Goal: Find specific page/section: Find specific page/section

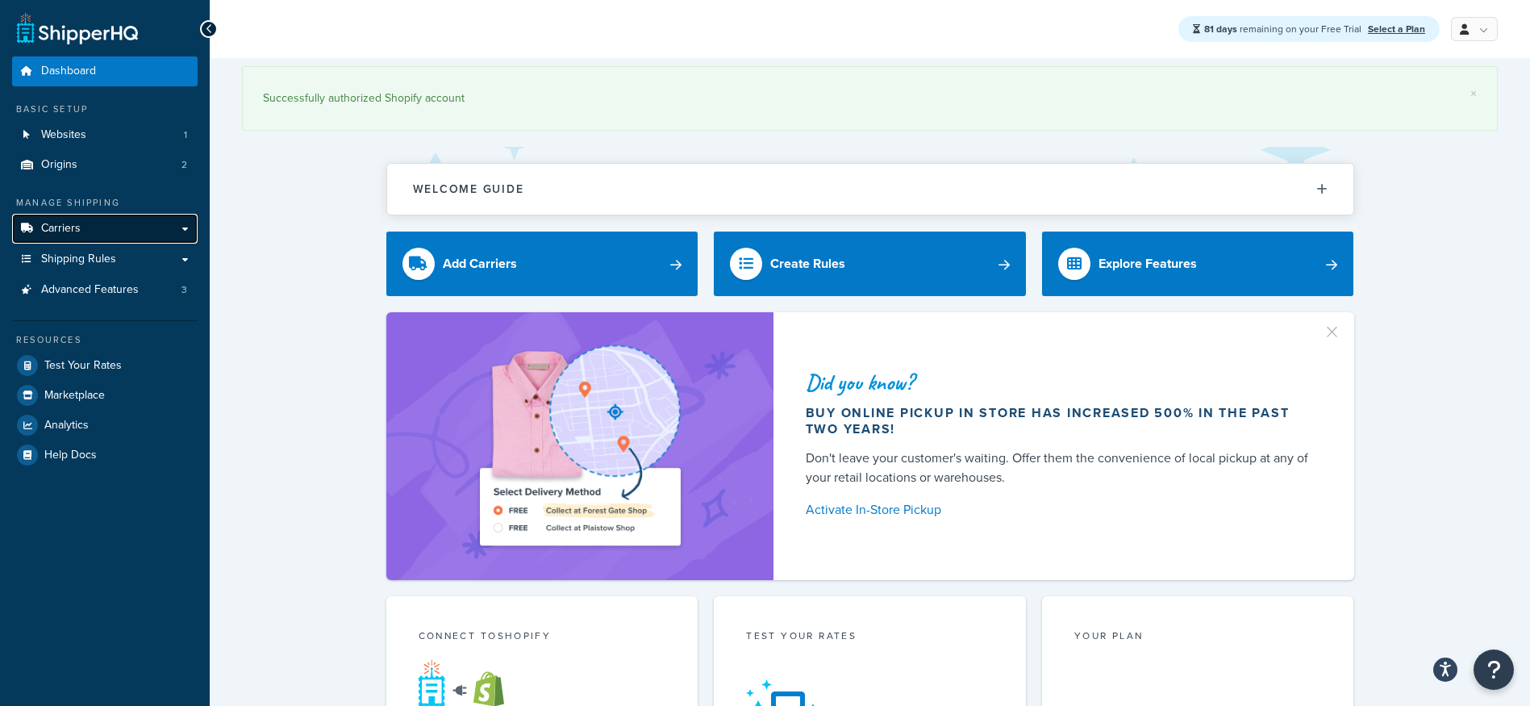
click at [85, 224] on link "Carriers" at bounding box center [104, 229] width 185 height 30
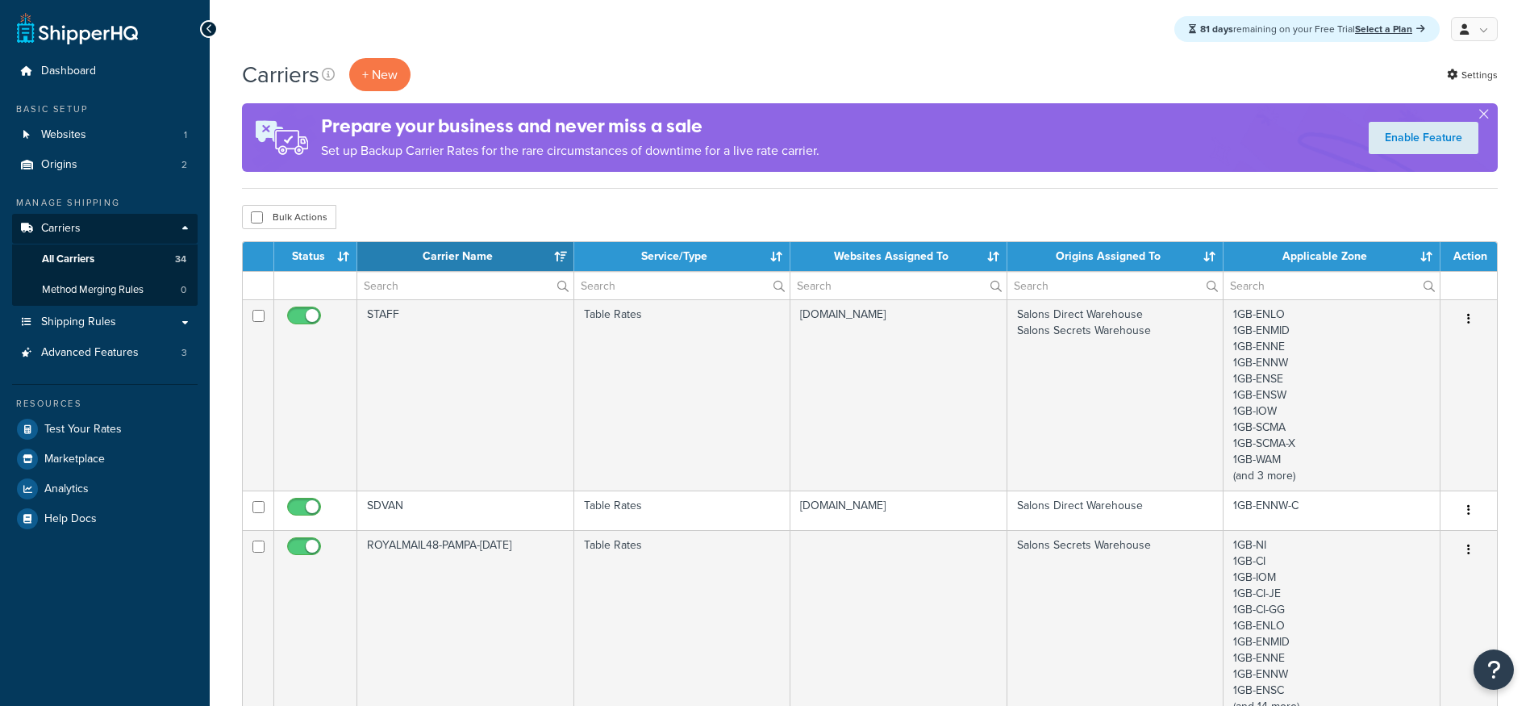
select select "15"
click at [453, 287] on input "text" at bounding box center [465, 285] width 216 height 27
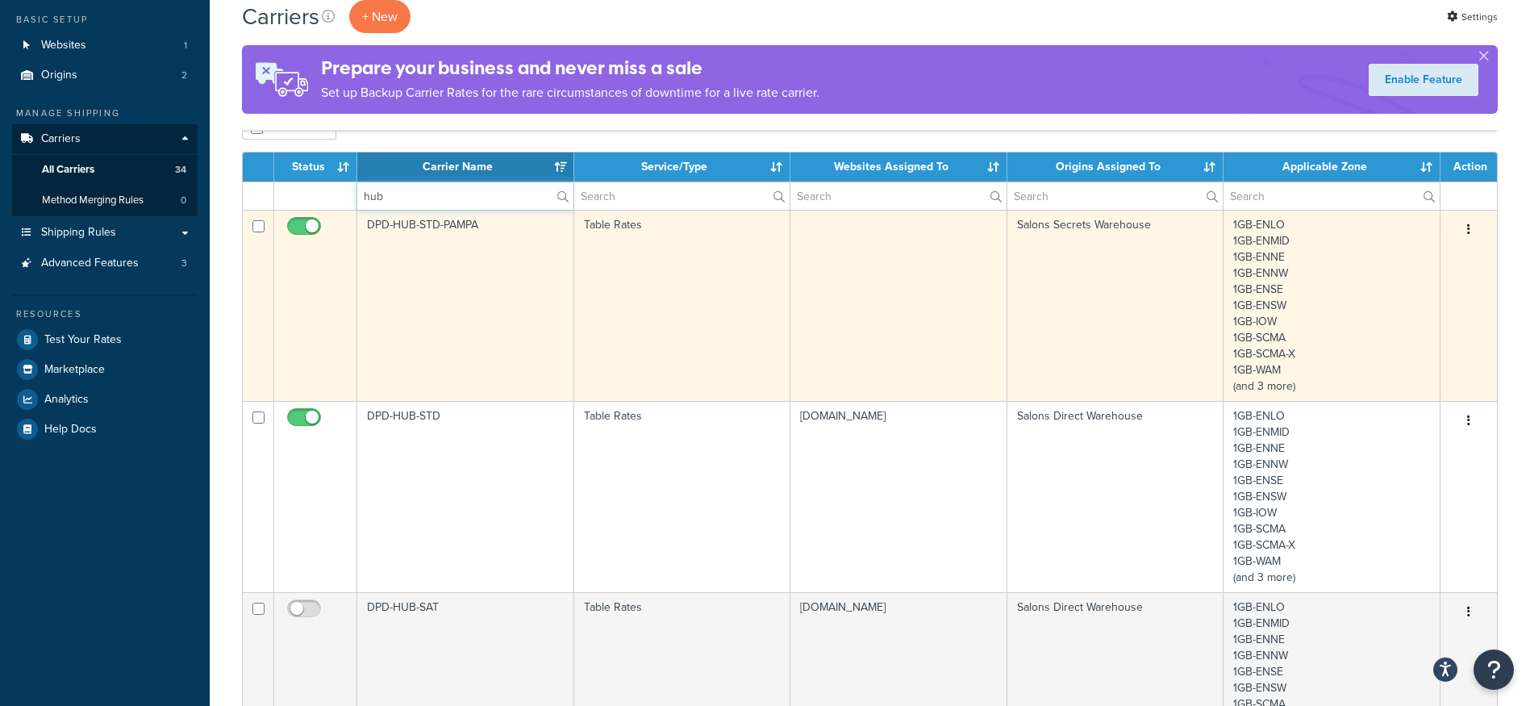
scroll to position [161, 0]
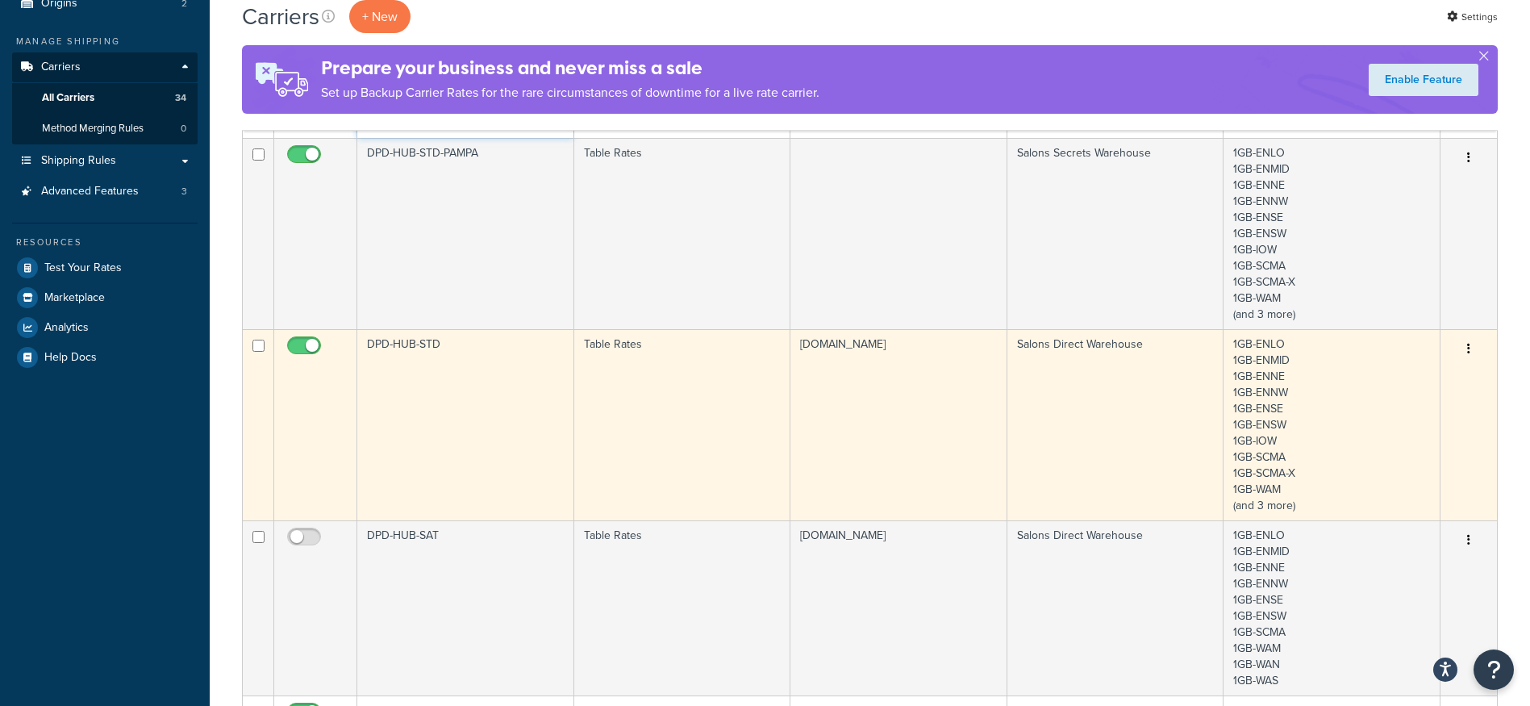
type input "hub"
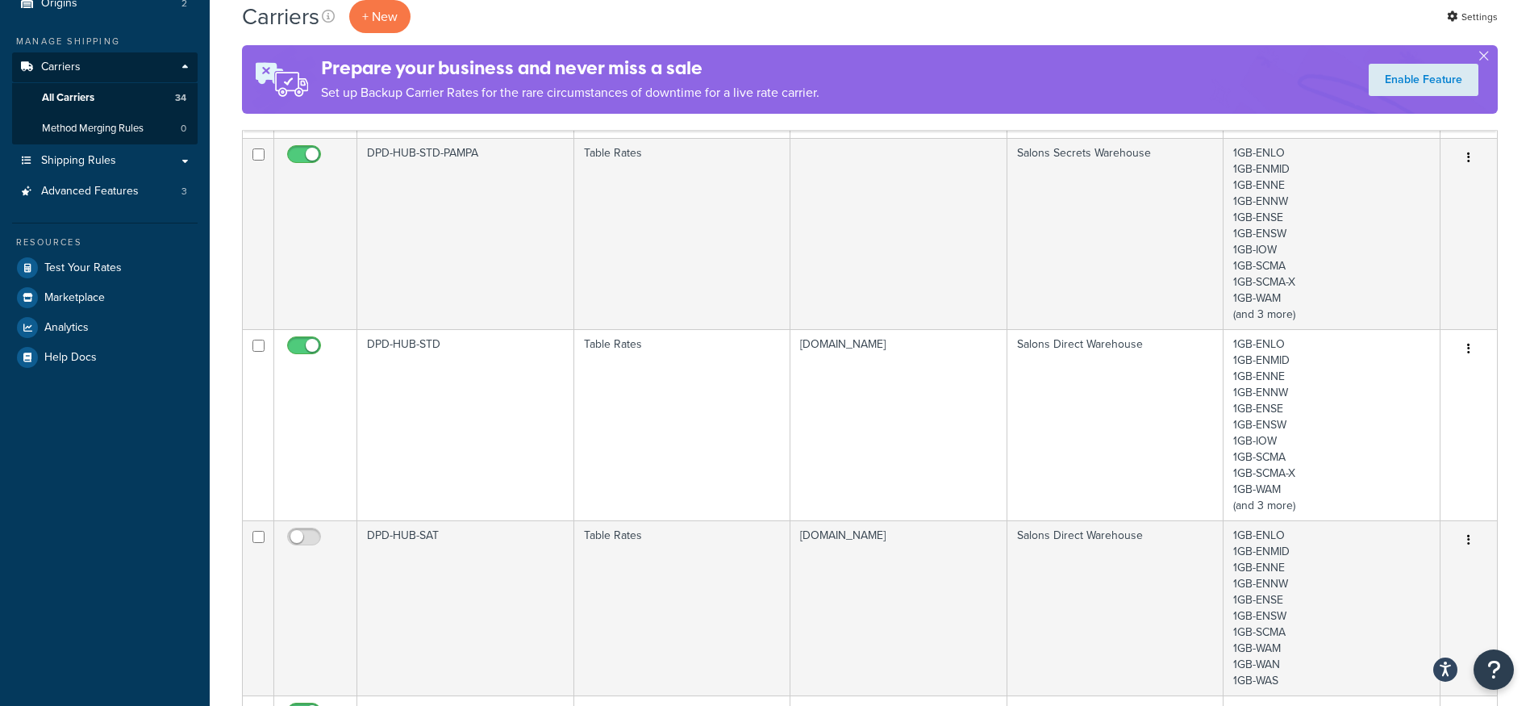
click at [486, 369] on td "DPD-HUB-STD" at bounding box center [465, 424] width 217 height 191
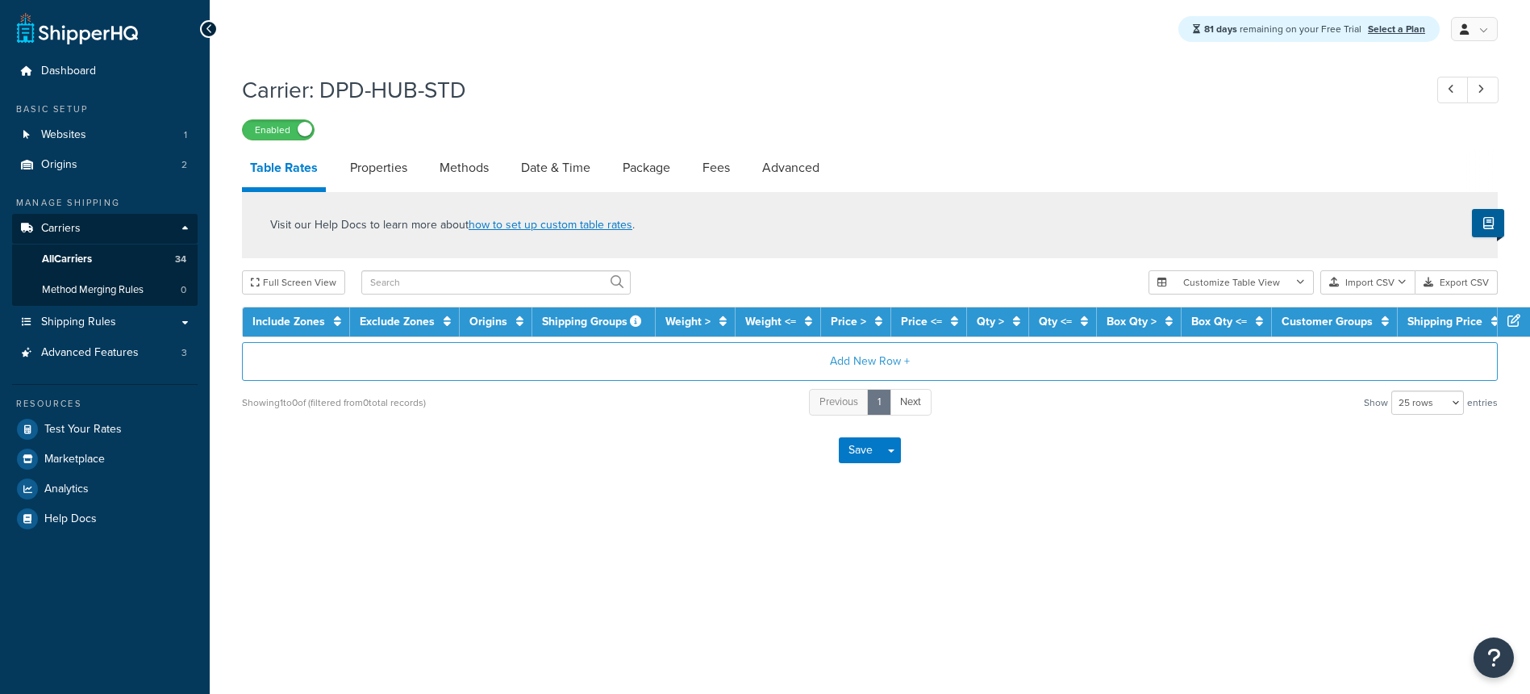
select select "25"
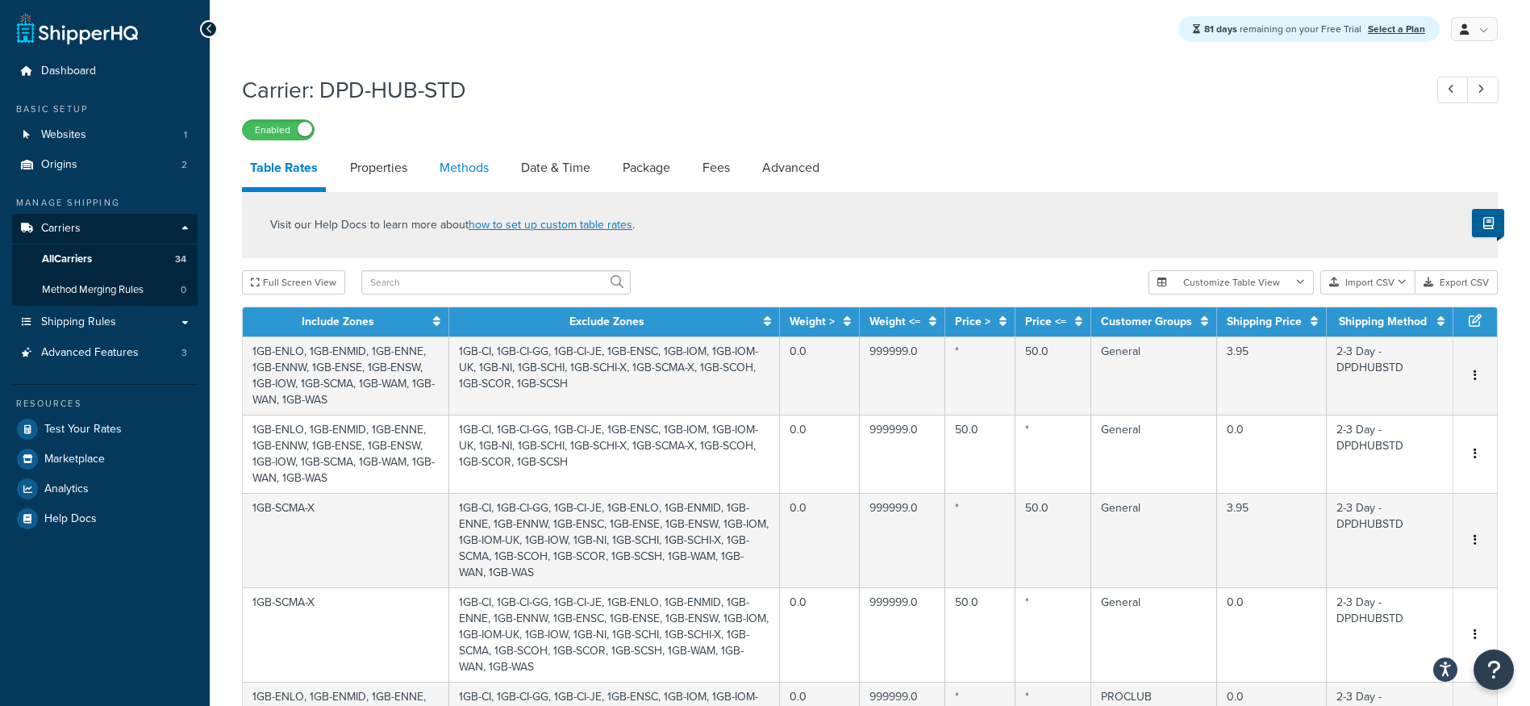
click at [456, 175] on link "Methods" at bounding box center [463, 167] width 65 height 39
select select "25"
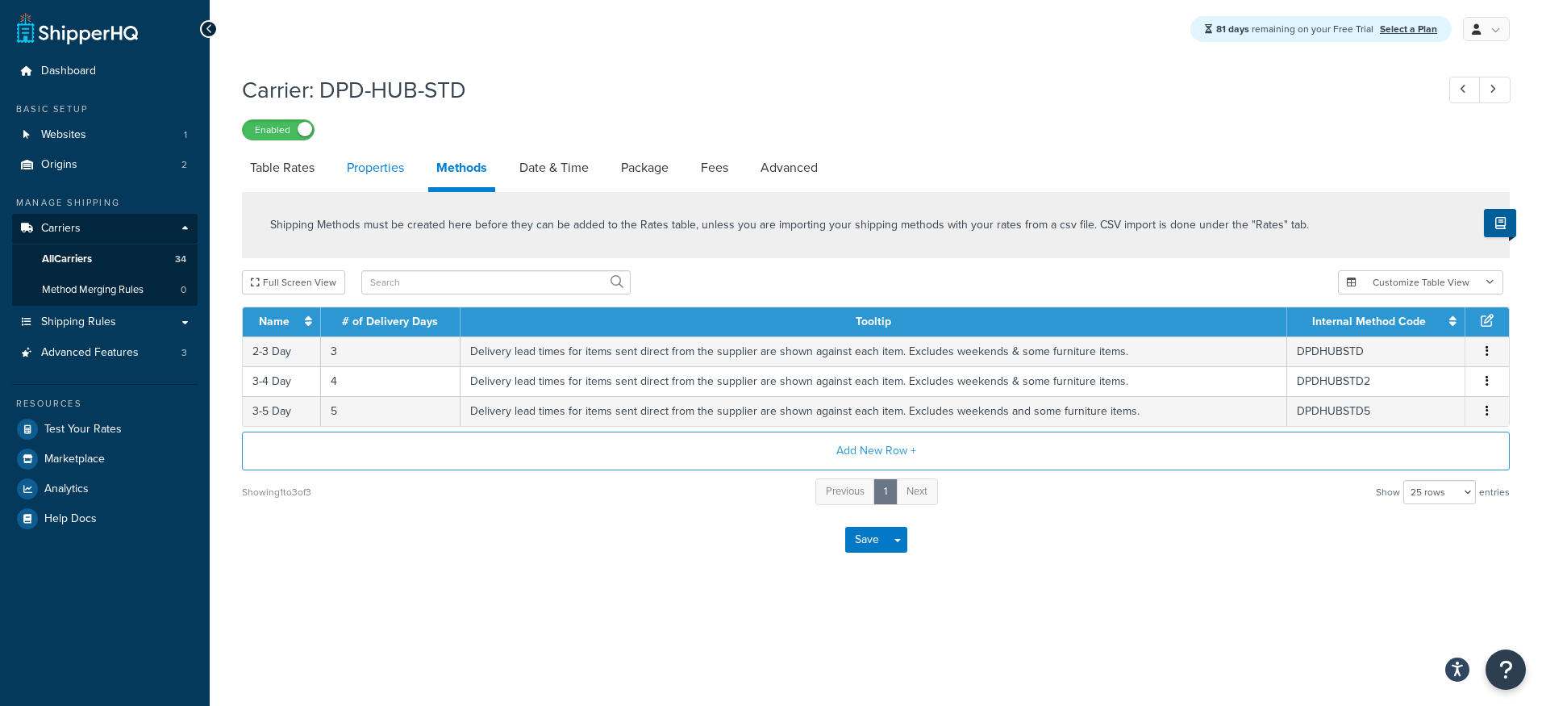
click at [360, 173] on link "Properties" at bounding box center [375, 167] width 73 height 39
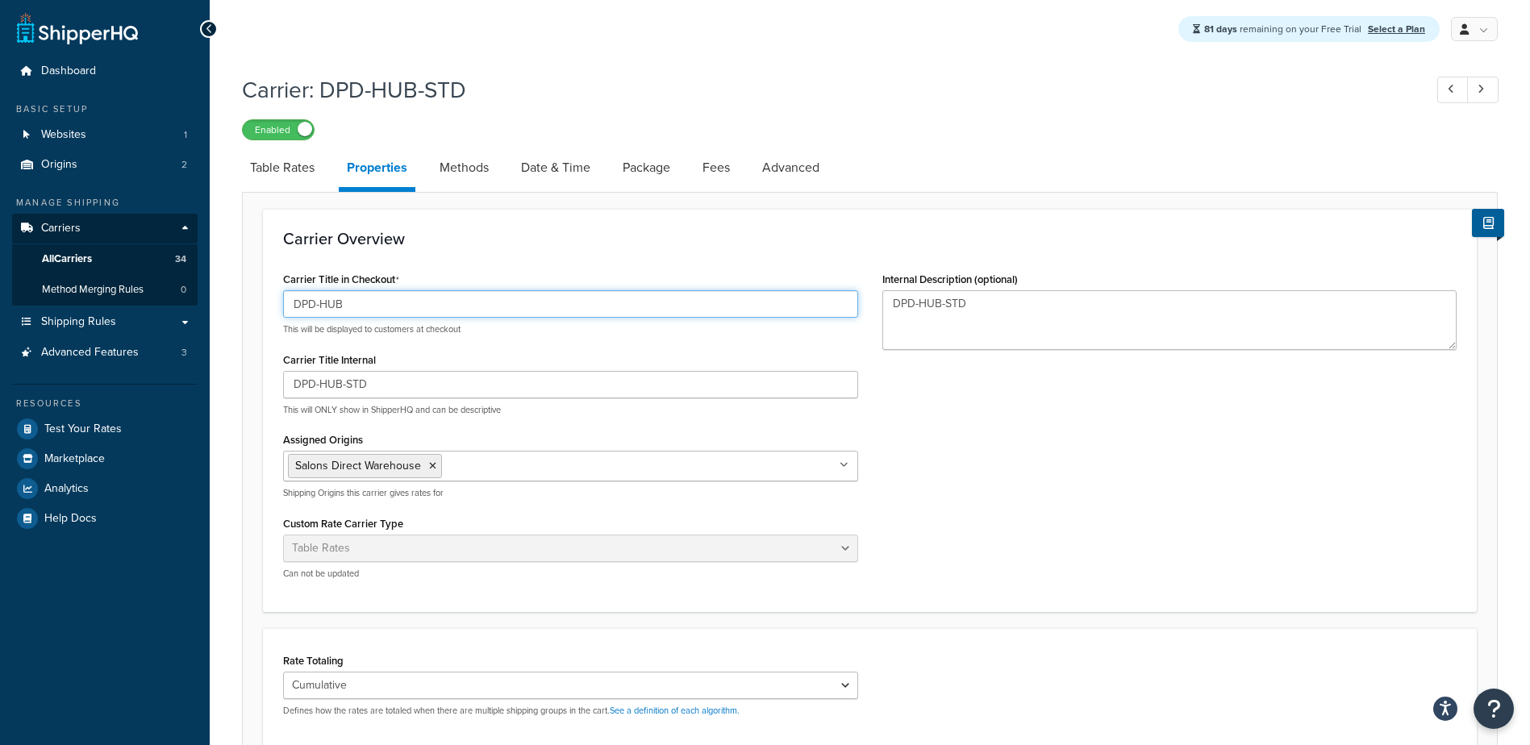
drag, startPoint x: 348, startPoint y: 299, endPoint x: 273, endPoint y: 306, distance: 76.1
click at [273, 306] on div "Carrier Title in Checkout DPD-HUB This will be displayed to customers at checko…" at bounding box center [570, 430] width 599 height 324
